Goal: Transaction & Acquisition: Obtain resource

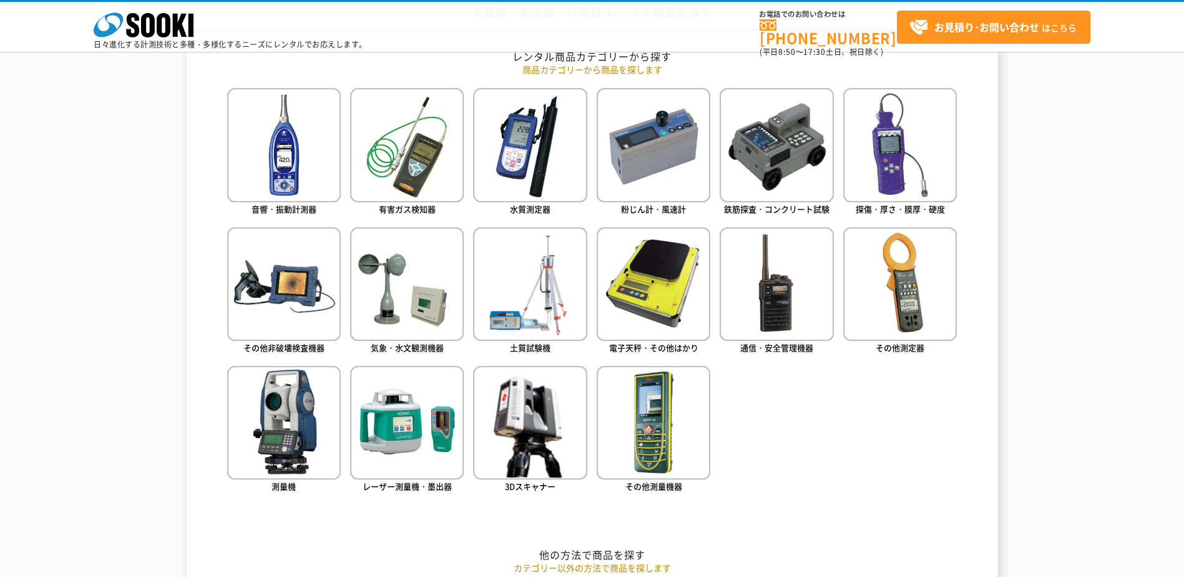
scroll to position [624, 0]
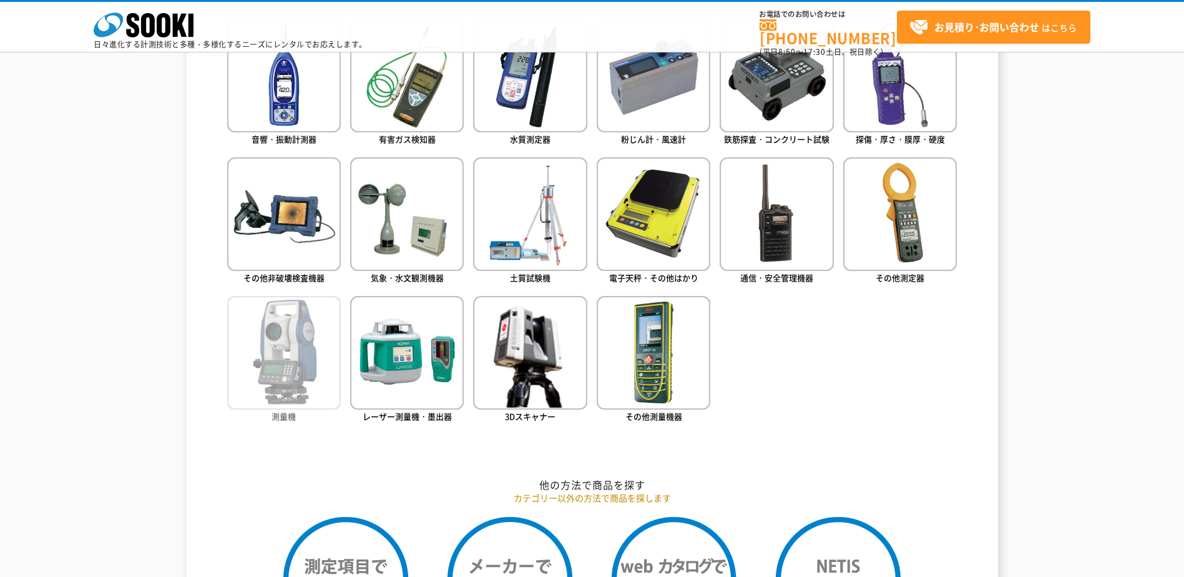
click at [315, 349] on img at bounding box center [284, 353] width 114 height 114
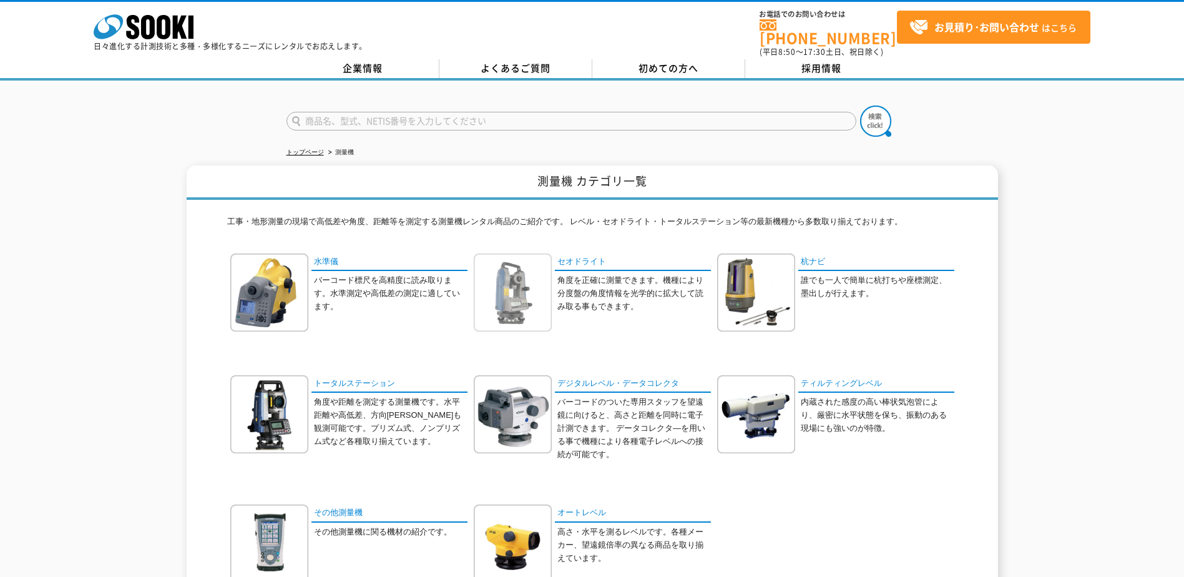
click at [520, 278] on img at bounding box center [513, 292] width 78 height 78
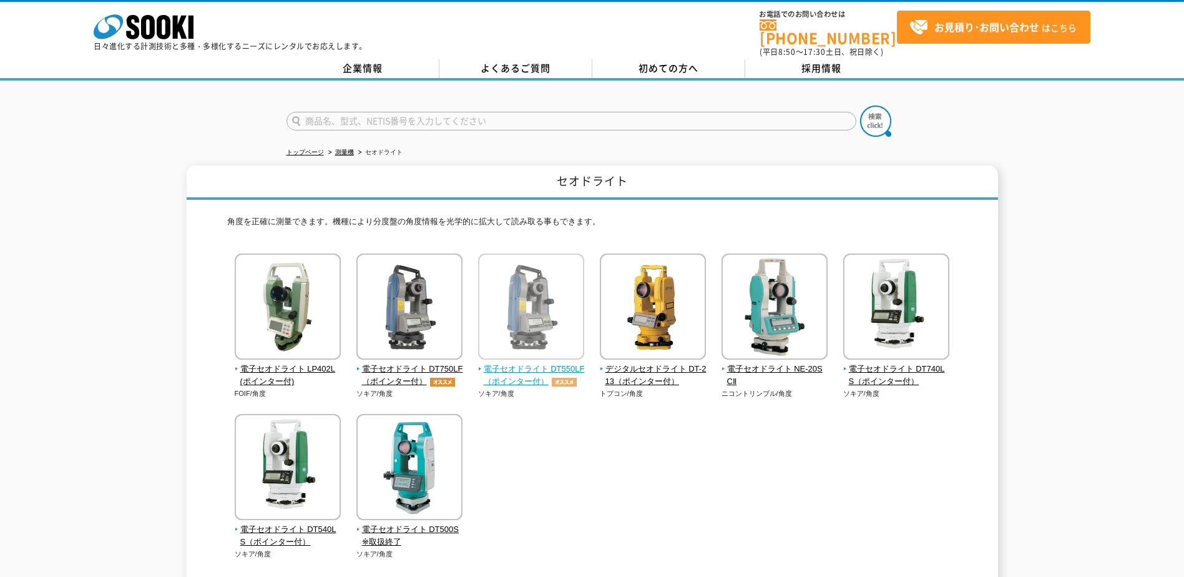
scroll to position [62, 0]
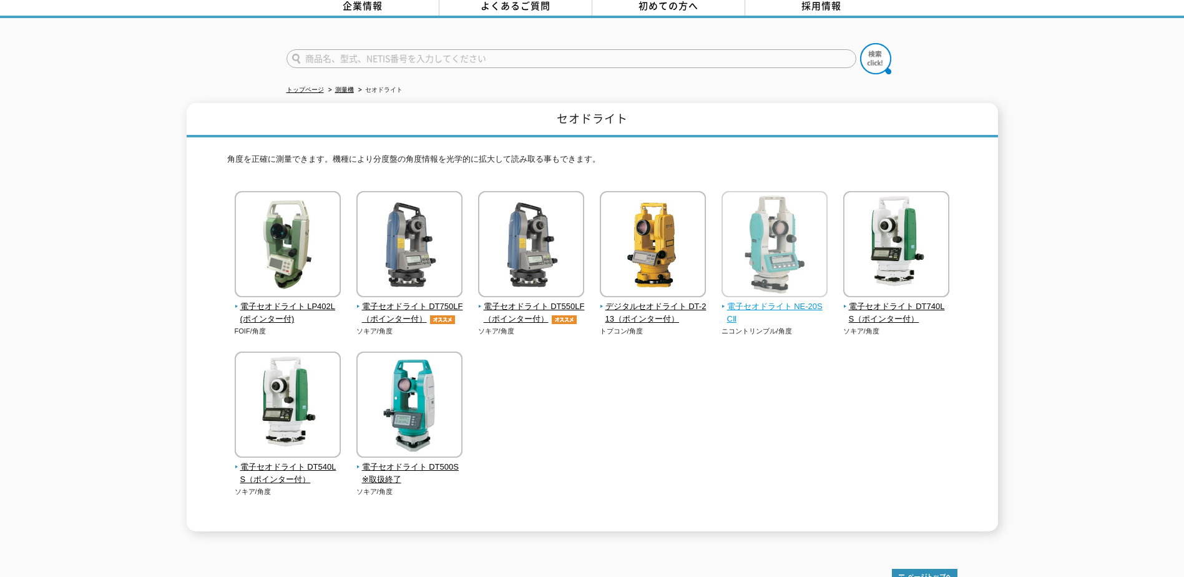
click at [776, 245] on img at bounding box center [775, 245] width 106 height 109
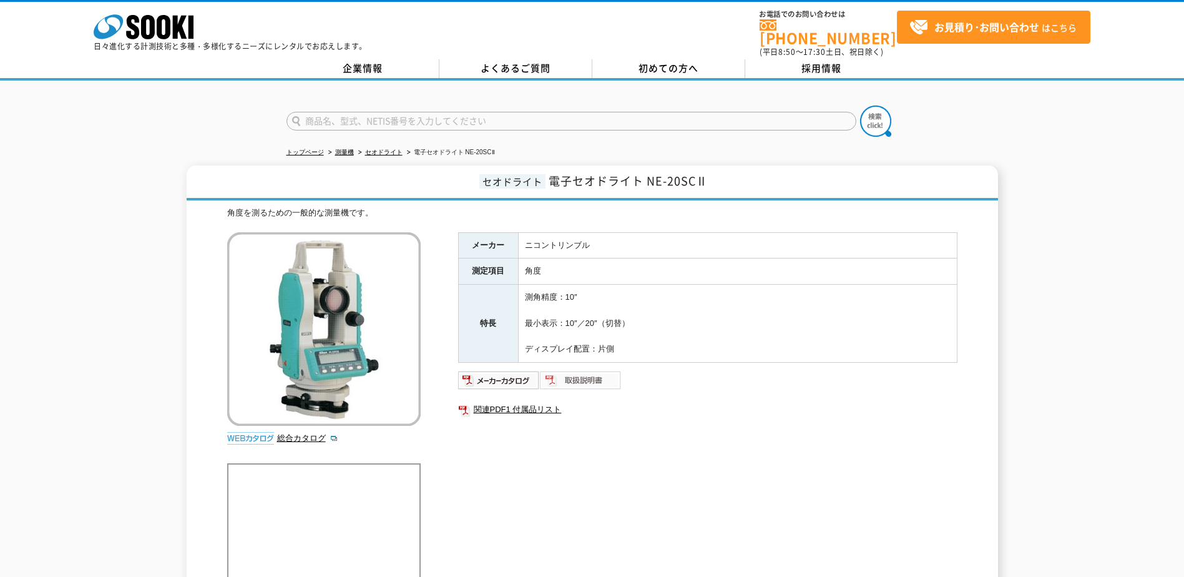
scroll to position [165, 0]
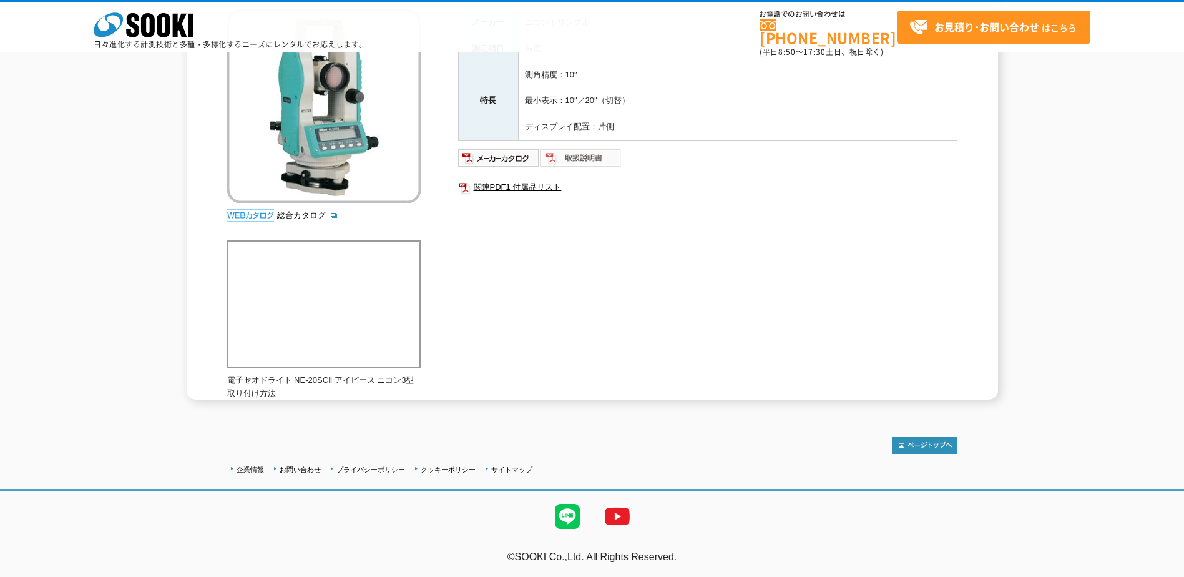
click at [586, 156] on img at bounding box center [581, 158] width 82 height 20
